Goal: Task Accomplishment & Management: Complete application form

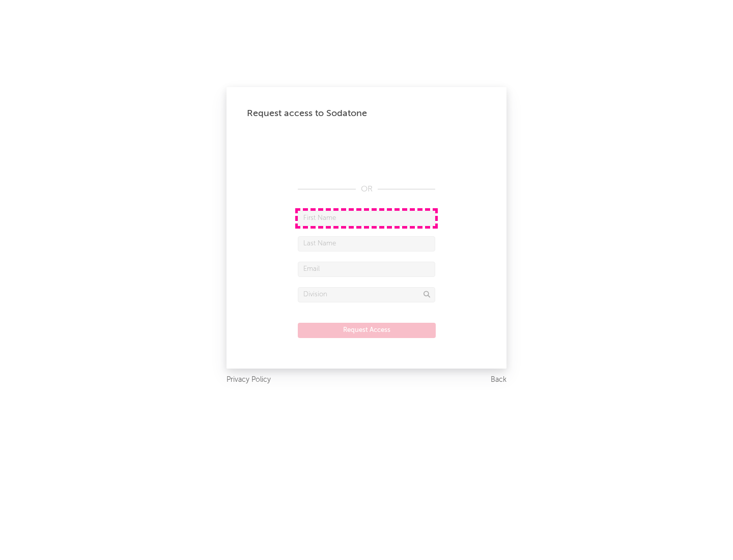
click at [366, 218] on input "text" at bounding box center [366, 218] width 137 height 15
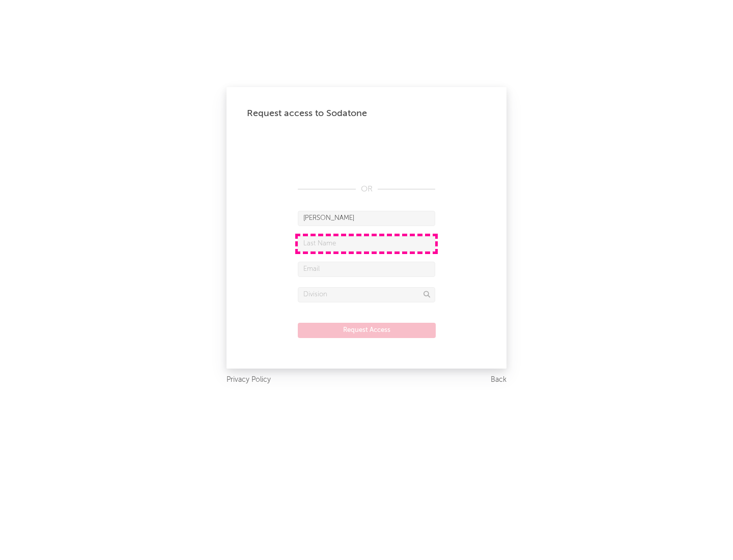
type input "[PERSON_NAME]"
click at [366, 243] on input "text" at bounding box center [366, 243] width 137 height 15
type input "[PERSON_NAME]"
click at [366, 269] on input "text" at bounding box center [366, 268] width 137 height 15
type input "[EMAIL_ADDRESS][DOMAIN_NAME]"
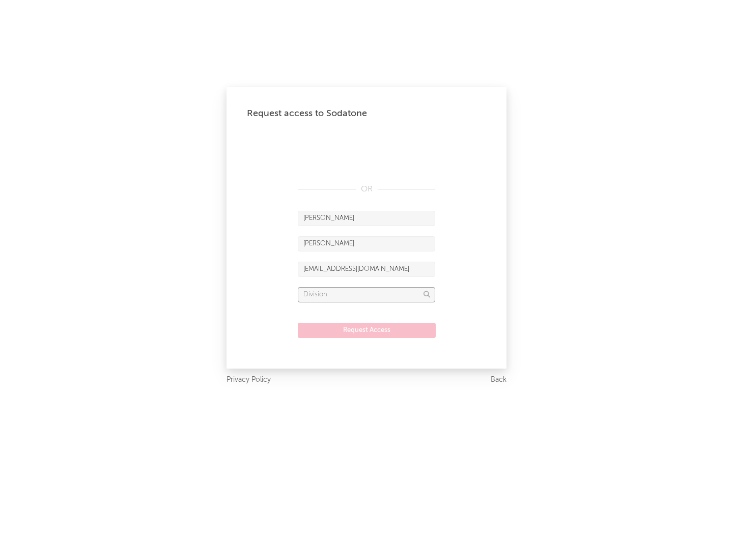
click at [366, 294] on input "text" at bounding box center [366, 294] width 137 height 15
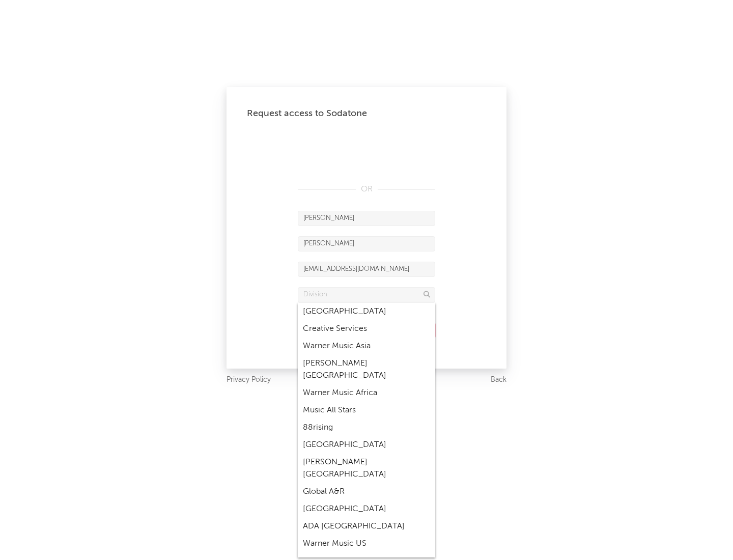
click at [366, 401] on div "Music All Stars" at bounding box center [366, 409] width 137 height 17
type input "Music All Stars"
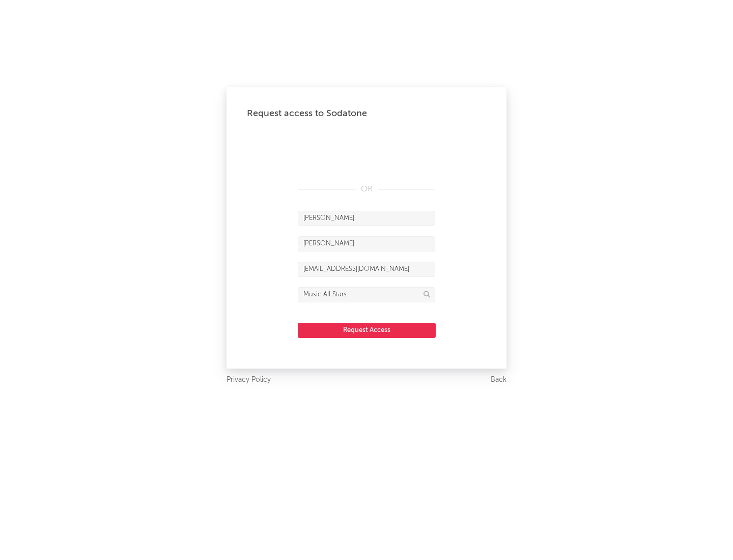
click at [366, 330] on button "Request Access" at bounding box center [367, 330] width 138 height 15
